Goal: Check status: Check status

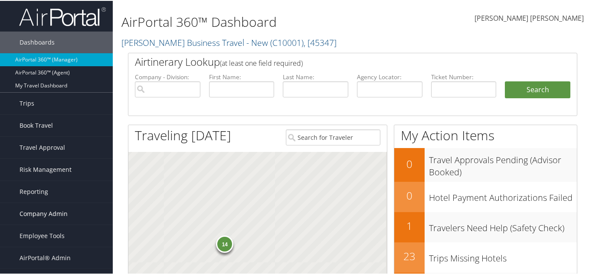
click at [50, 213] on span "Company Admin" at bounding box center [44, 213] width 48 height 22
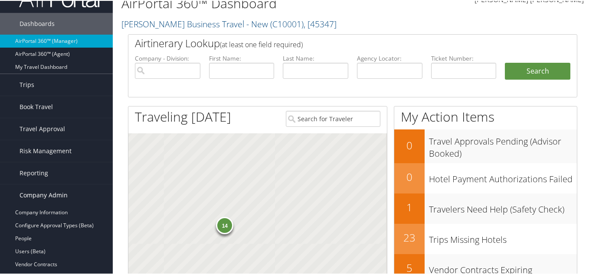
scroll to position [29, 0]
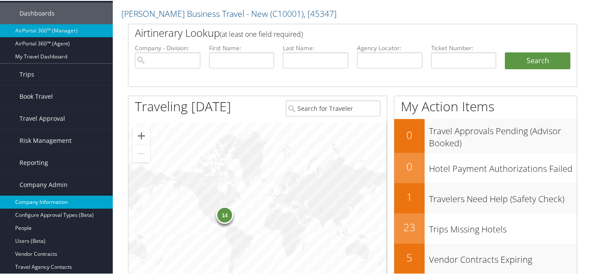
click at [52, 201] on link "Company Information" at bounding box center [56, 201] width 113 height 13
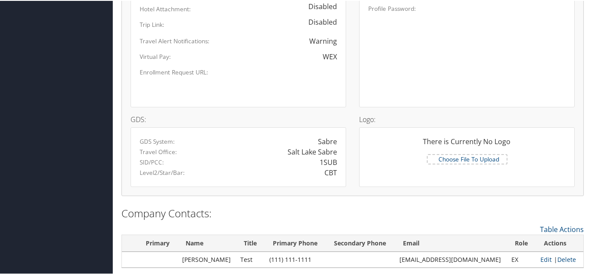
scroll to position [549, 0]
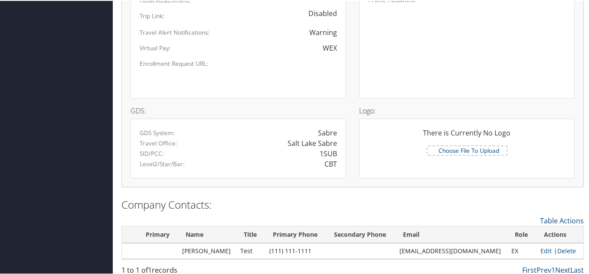
click at [195, 102] on div "GDS: GDS System: Sabre Travel Office: Salt Lake Sabre SID/PCC: 1SUB Level2/Star…" at bounding box center [238, 138] width 228 height 80
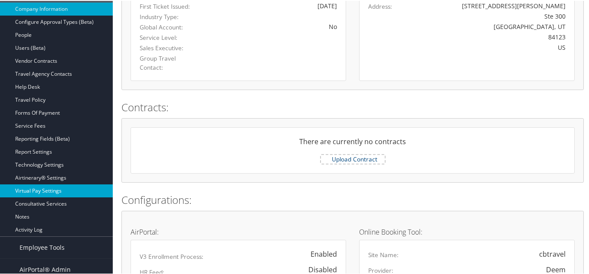
scroll to position [173, 0]
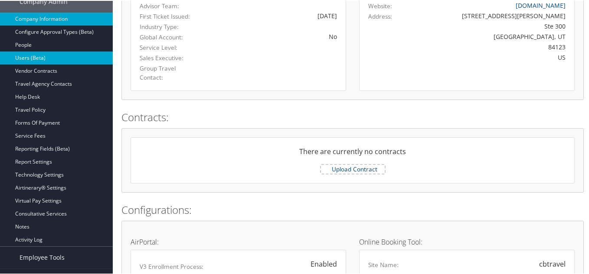
click at [29, 53] on link "Users (Beta)" at bounding box center [56, 57] width 113 height 13
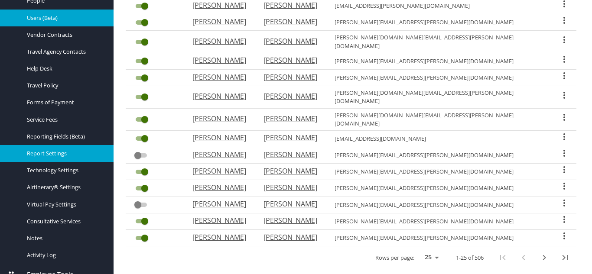
scroll to position [242, 0]
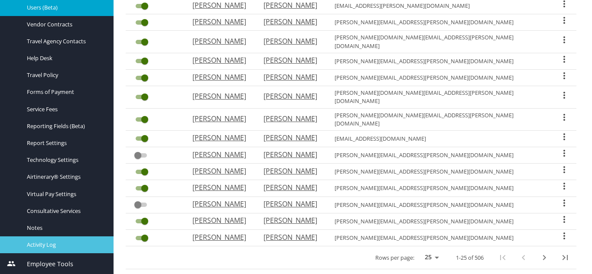
click at [60, 246] on span "Activity Log" at bounding box center [65, 245] width 76 height 8
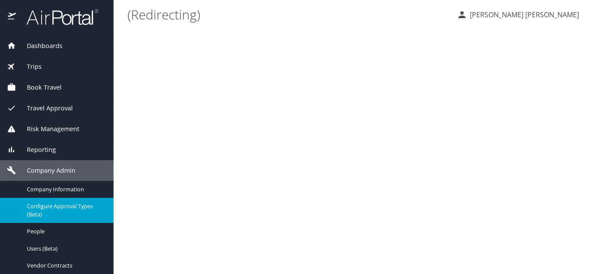
scroll to position [29, 0]
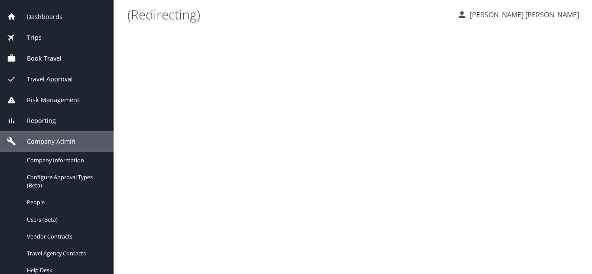
click at [59, 123] on div "Reporting" at bounding box center [57, 121] width 100 height 10
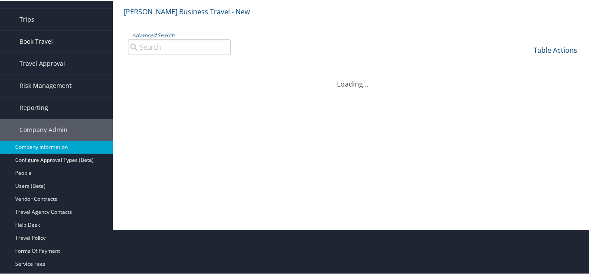
scroll to position [58, 0]
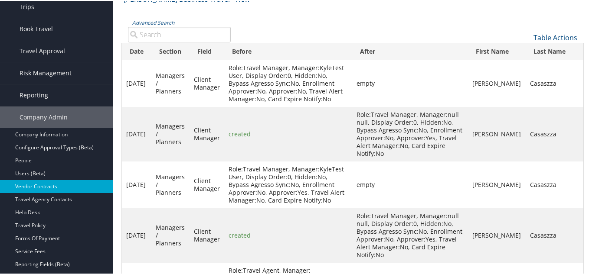
click at [59, 190] on link "Vendor Contracts" at bounding box center [56, 186] width 113 height 13
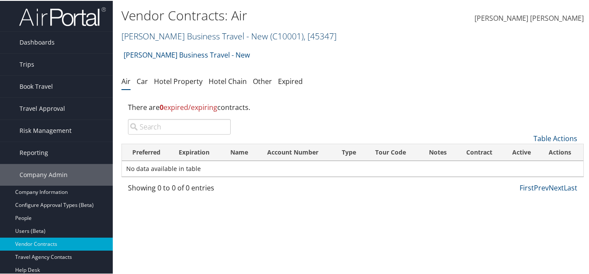
click at [327, 33] on span ", [ 45347 ]" at bounding box center [320, 35] width 33 height 12
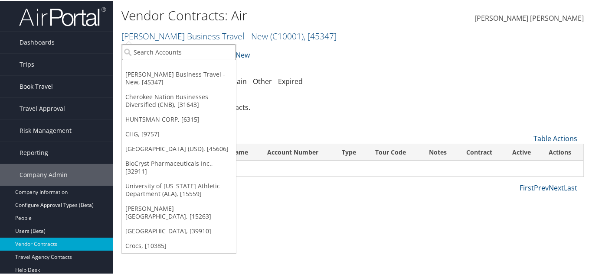
click at [167, 49] on input "search" at bounding box center [179, 51] width 114 height 16
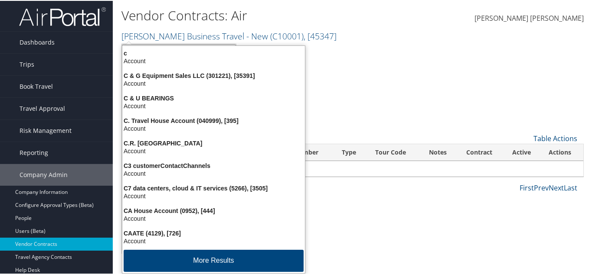
type input "CHG"
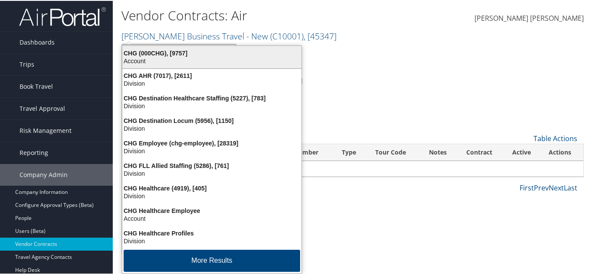
click at [148, 52] on div "CHG (000CHG), [9757]" at bounding box center [211, 53] width 189 height 8
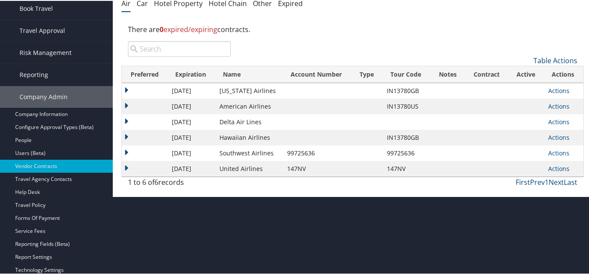
scroll to position [87, 0]
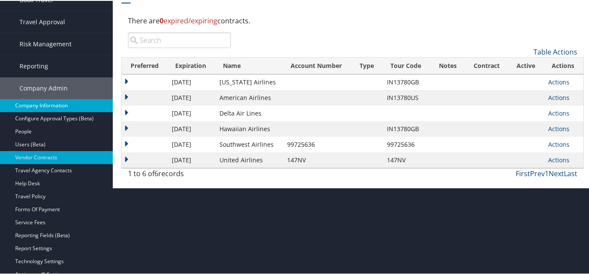
click at [34, 105] on link "Company Information" at bounding box center [56, 104] width 113 height 13
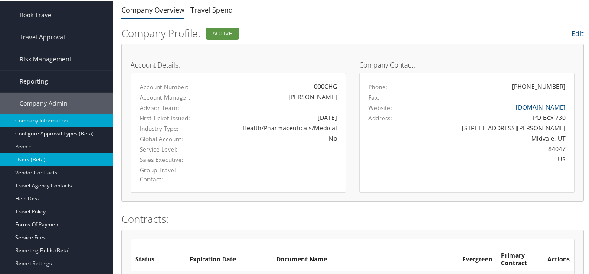
scroll to position [87, 0]
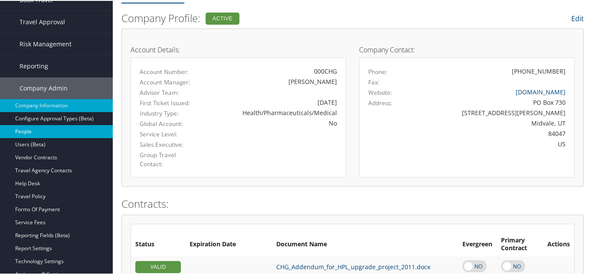
drag, startPoint x: 29, startPoint y: 134, endPoint x: 41, endPoint y: 137, distance: 12.2
click at [29, 134] on link "People" at bounding box center [56, 130] width 113 height 13
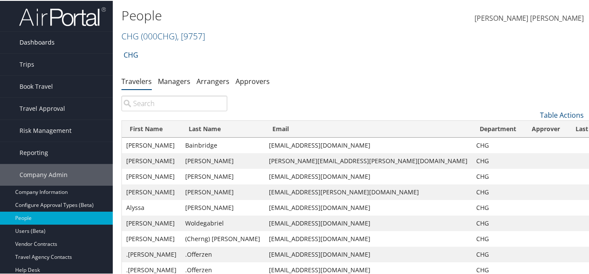
click at [31, 42] on span "Dashboards" at bounding box center [37, 42] width 35 height 22
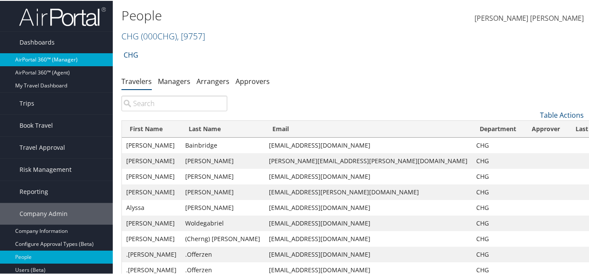
click at [41, 59] on link "AirPortal 360™ (Manager)" at bounding box center [56, 58] width 113 height 13
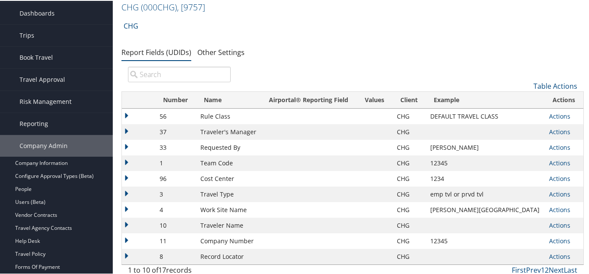
scroll to position [58, 0]
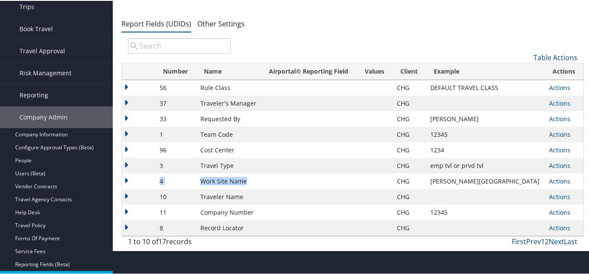
drag, startPoint x: 266, startPoint y: 185, endPoint x: 156, endPoint y: 186, distance: 109.7
click at [156, 186] on tr "4 Work Site Name CHG Davis Memorial Hospital Actions Update Report Field Values…" at bounding box center [352, 181] width 461 height 16
click at [291, 25] on ul "Report Fields (UDIDs) Other Settings" at bounding box center [352, 24] width 462 height 16
click at [357, 19] on ul "Report Fields (UDIDs) Other Settings" at bounding box center [352, 24] width 462 height 16
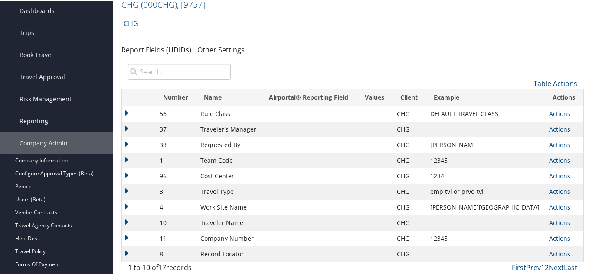
scroll to position [0, 0]
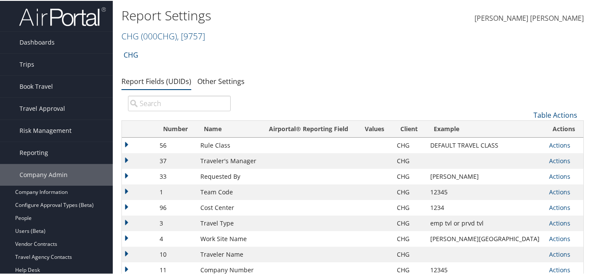
click at [348, 72] on div "CHG Account Structure CHG (000CHG) ACTIVE Create Child CHG Healthcare (4919) AC…" at bounding box center [352, 177] width 462 height 263
click at [57, 43] on link "Dashboards" at bounding box center [56, 42] width 113 height 22
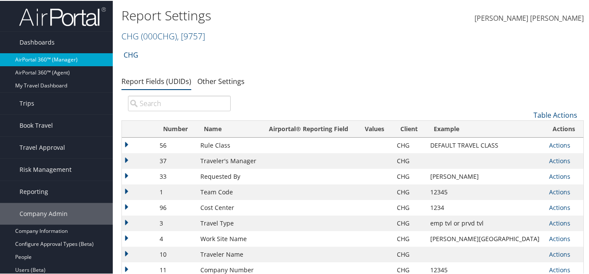
click at [54, 56] on link "AirPortal 360™ (Manager)" at bounding box center [56, 58] width 113 height 13
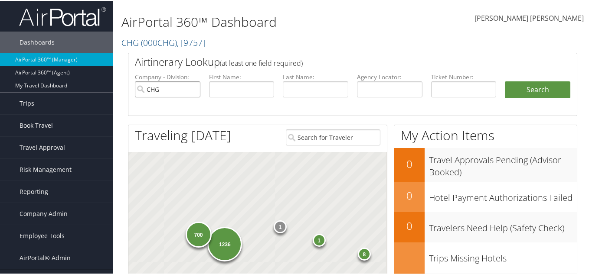
click at [192, 89] on input "CHG" at bounding box center [167, 89] width 65 height 16
click at [193, 88] on input "CHG" at bounding box center [167, 89] width 65 height 16
click at [408, 90] on input "text" at bounding box center [389, 89] width 65 height 16
paste input "FWRBUI"
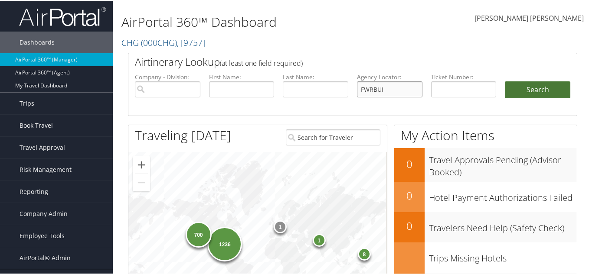
type input "FWRBUI"
click at [525, 92] on button "Search" at bounding box center [537, 89] width 65 height 17
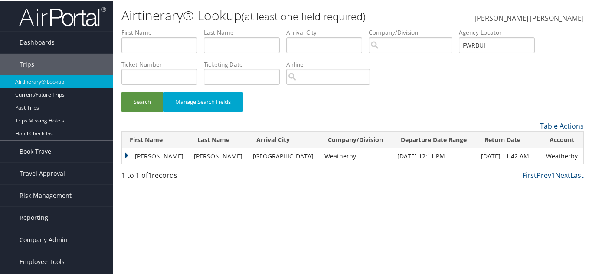
click at [128, 155] on td "[PERSON_NAME]" at bounding box center [156, 156] width 68 height 16
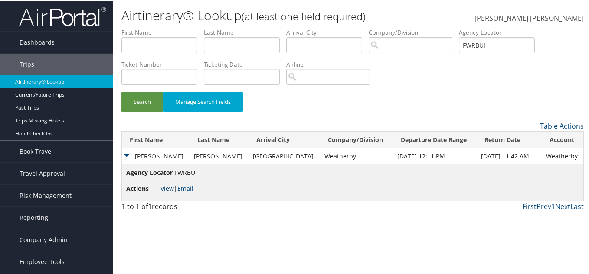
click at [163, 189] on link "View" at bounding box center [166, 188] width 13 height 8
click at [479, 43] on input "FWRBUI" at bounding box center [497, 44] width 76 height 16
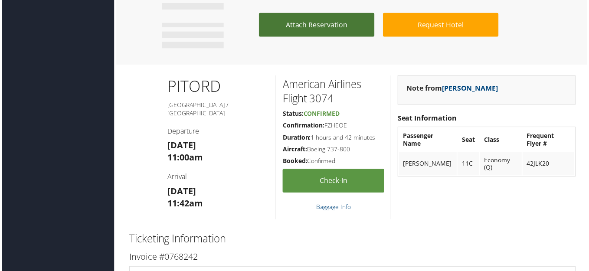
scroll to position [1272, 0]
